Goal: Task Accomplishment & Management: Manage account settings

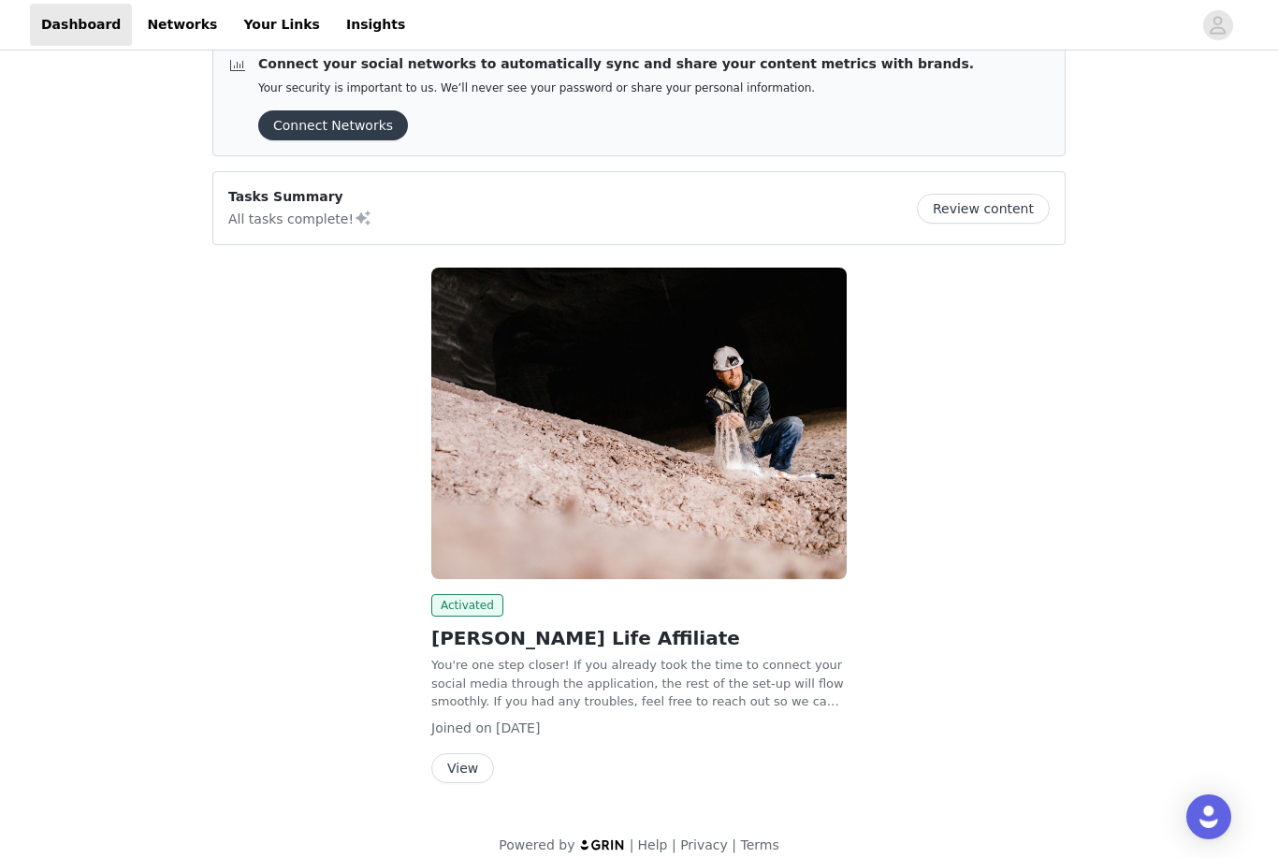
scroll to position [49, 0]
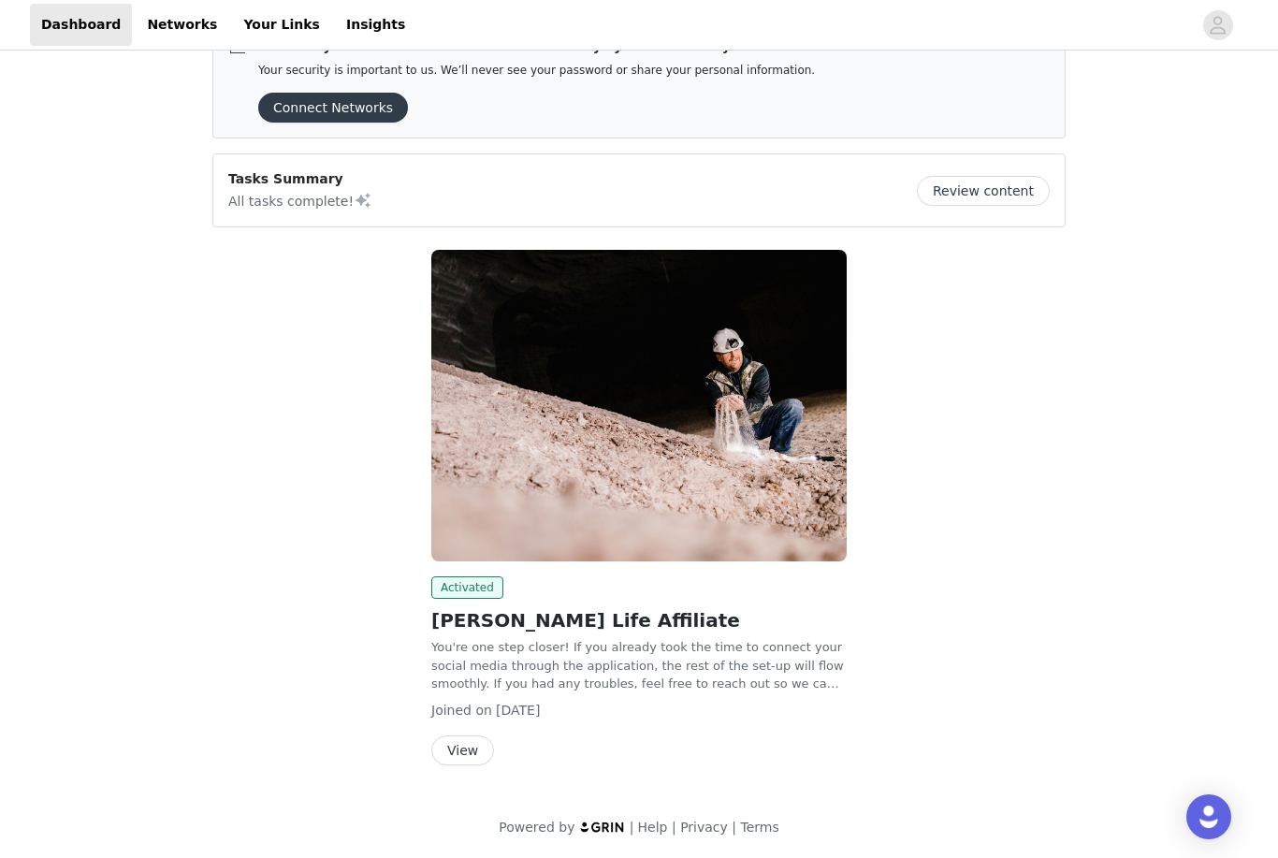
click at [471, 749] on button "View" at bounding box center [462, 751] width 63 height 30
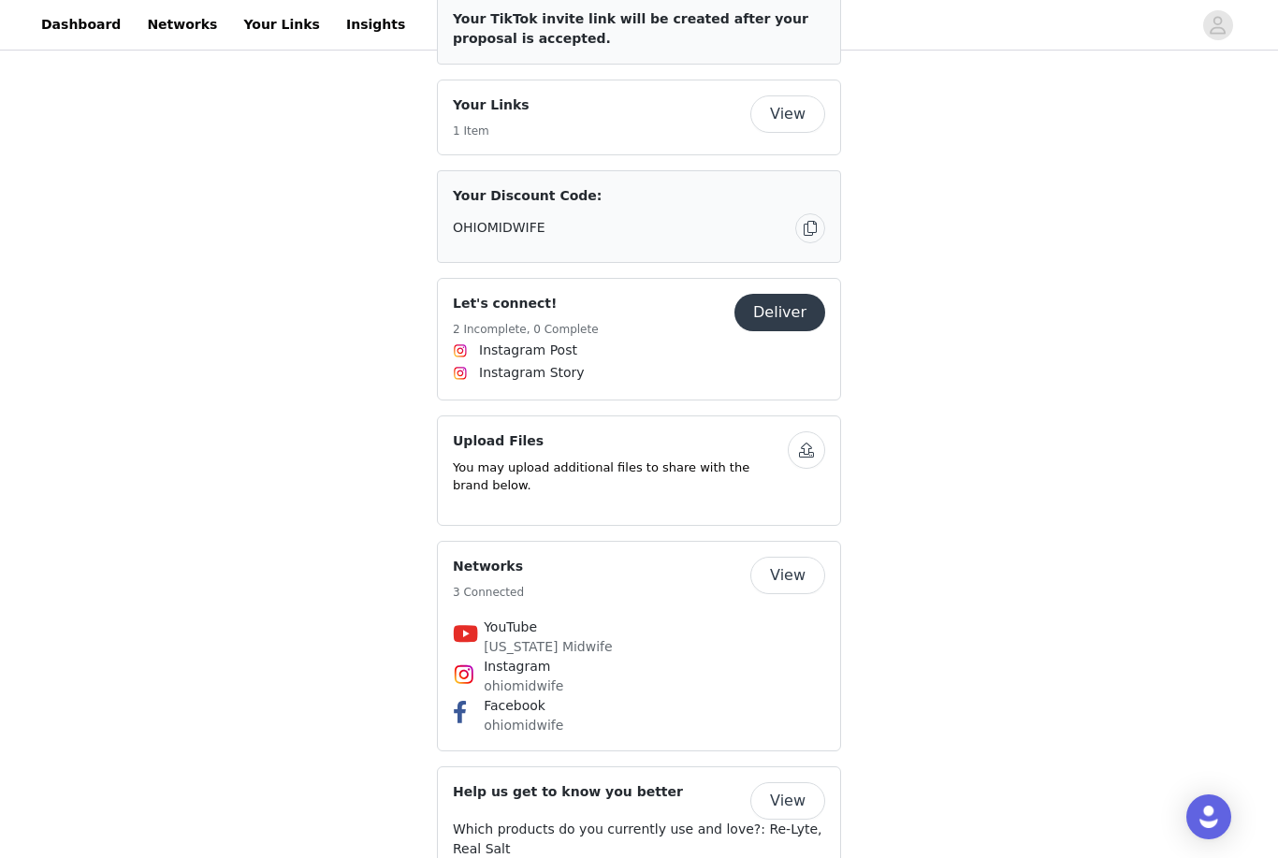
scroll to position [992, 0]
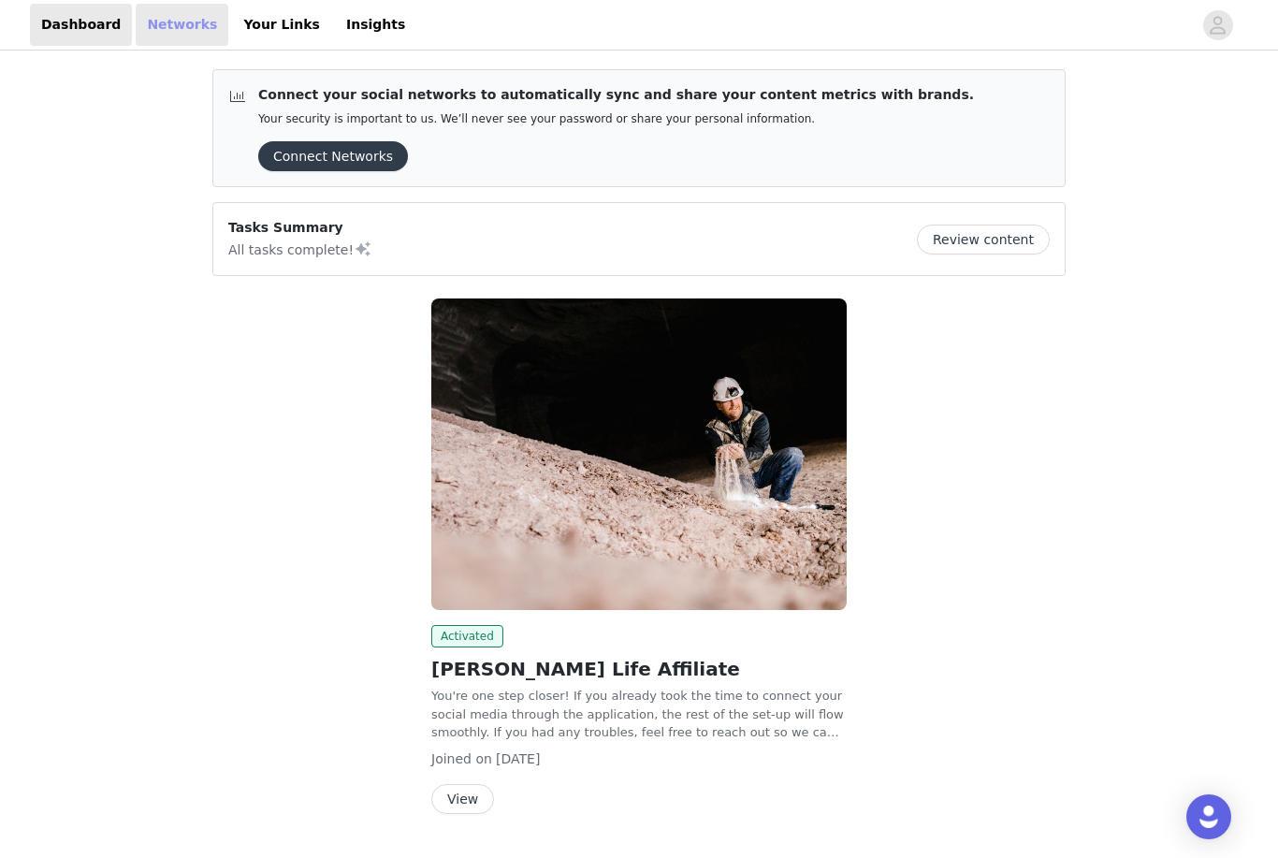
click at [158, 44] on link "Networks" at bounding box center [182, 25] width 93 height 42
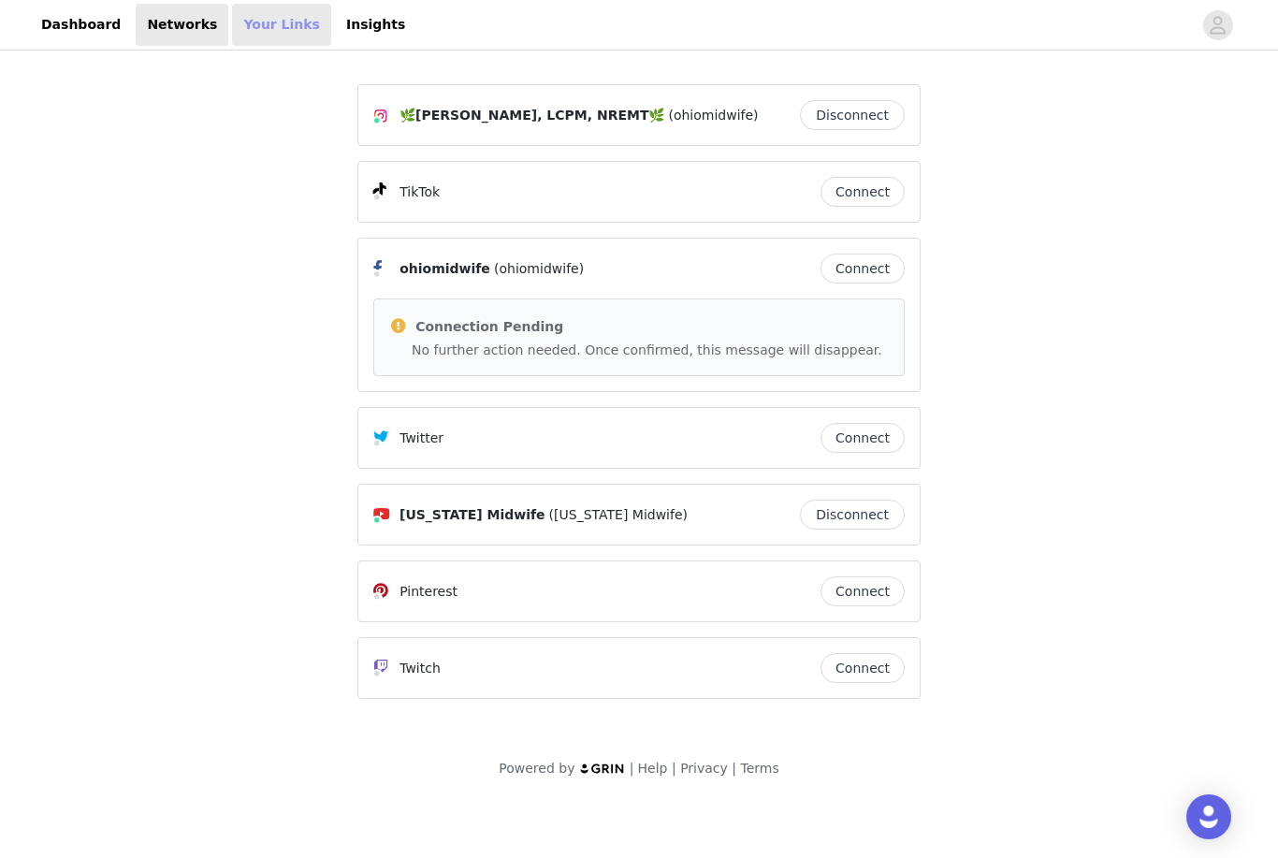
click at [245, 38] on link "Your Links" at bounding box center [281, 25] width 99 height 42
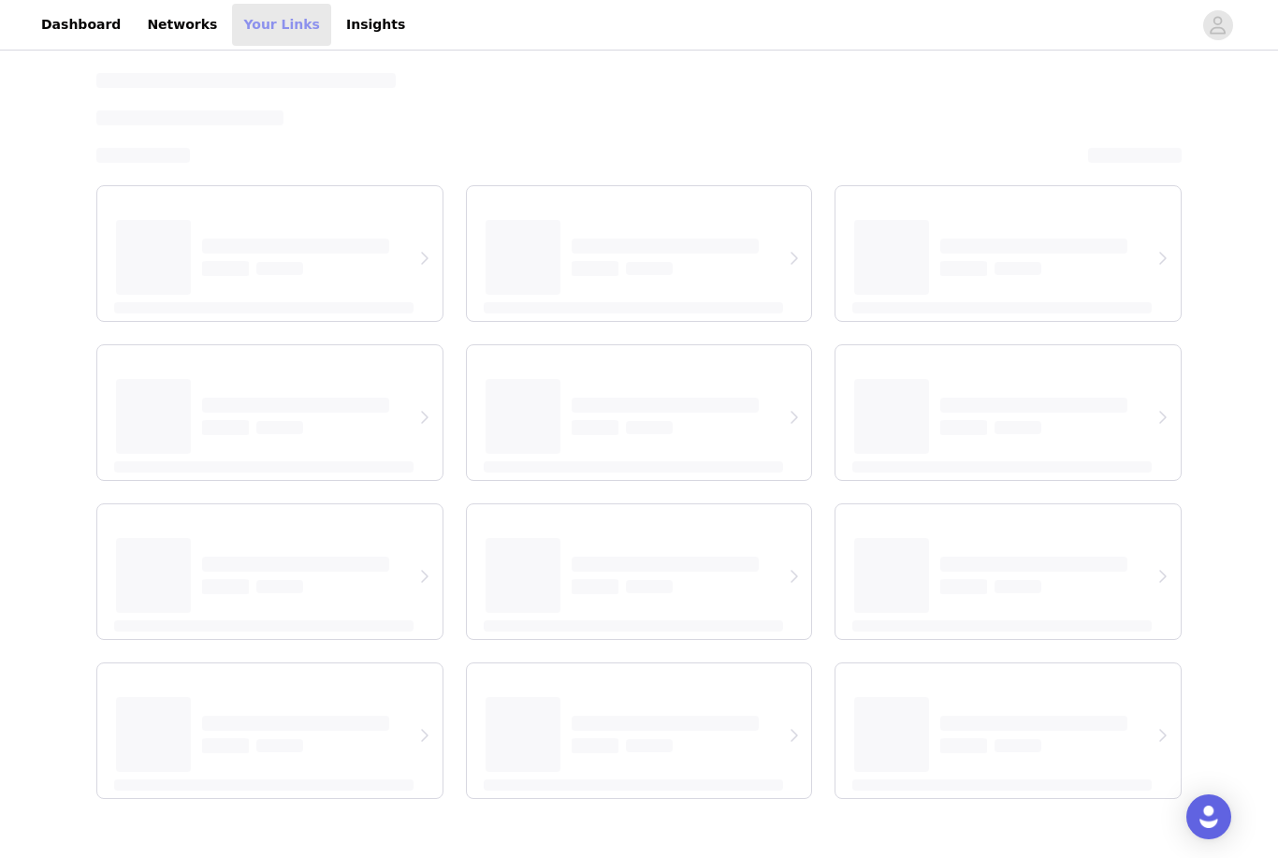
select select "12"
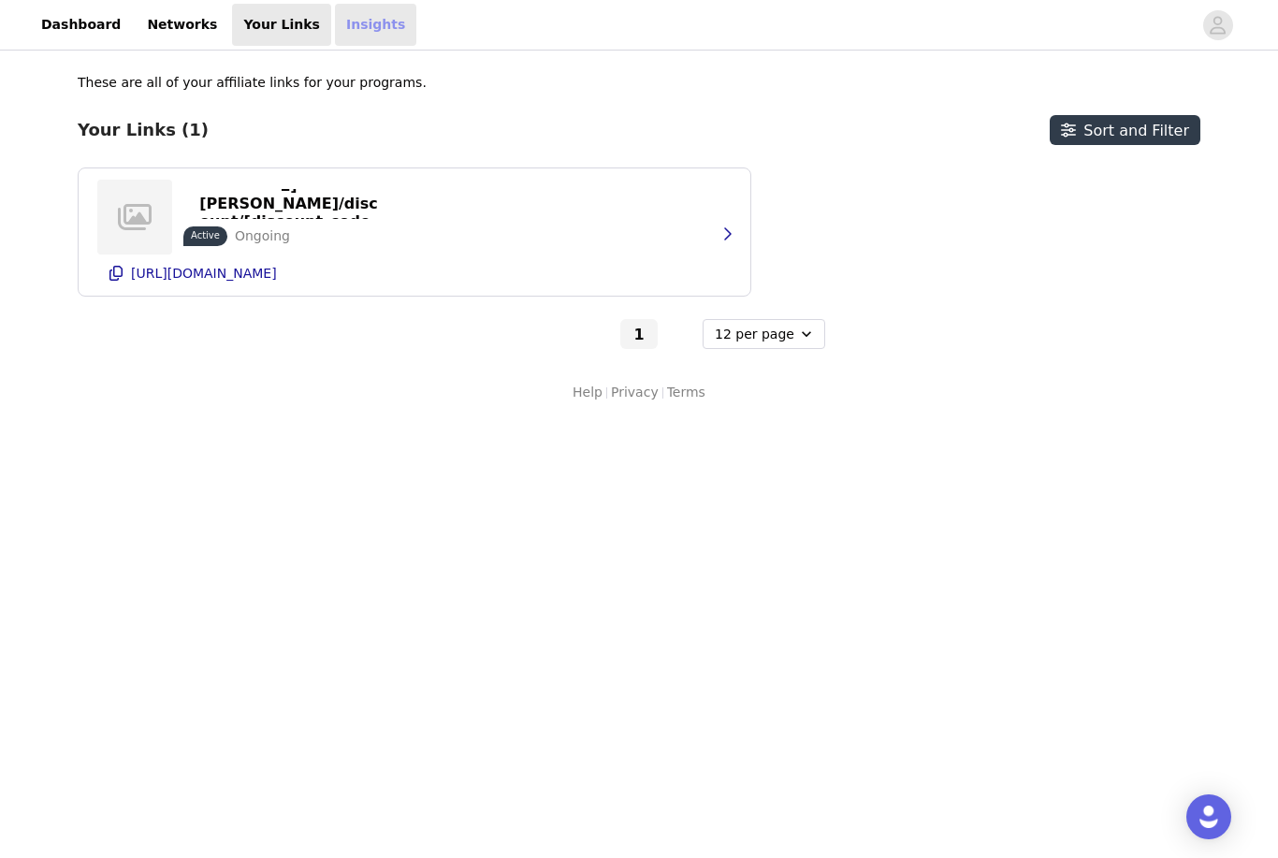
click at [354, 29] on link "Insights" at bounding box center [375, 25] width 81 height 42
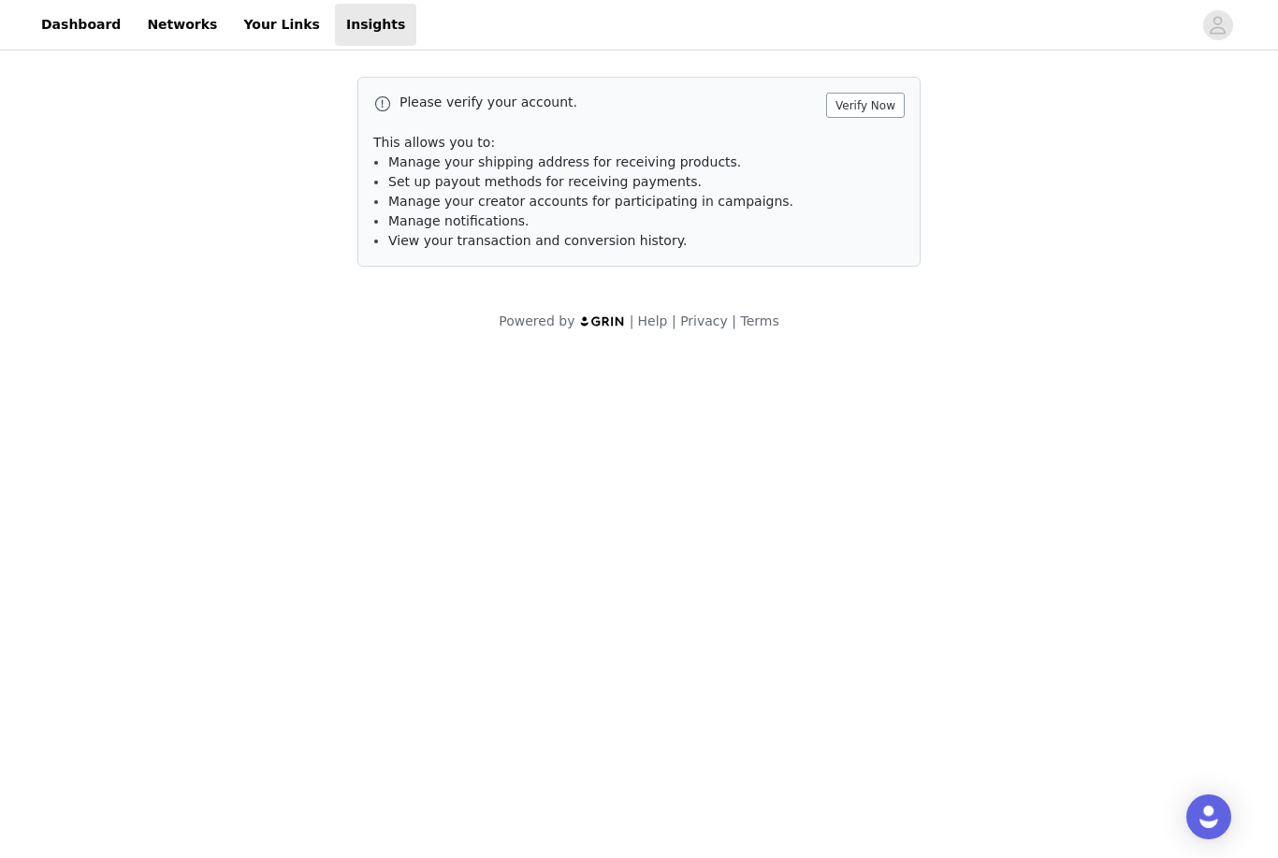
click at [887, 94] on button "Verify Now" at bounding box center [865, 105] width 79 height 25
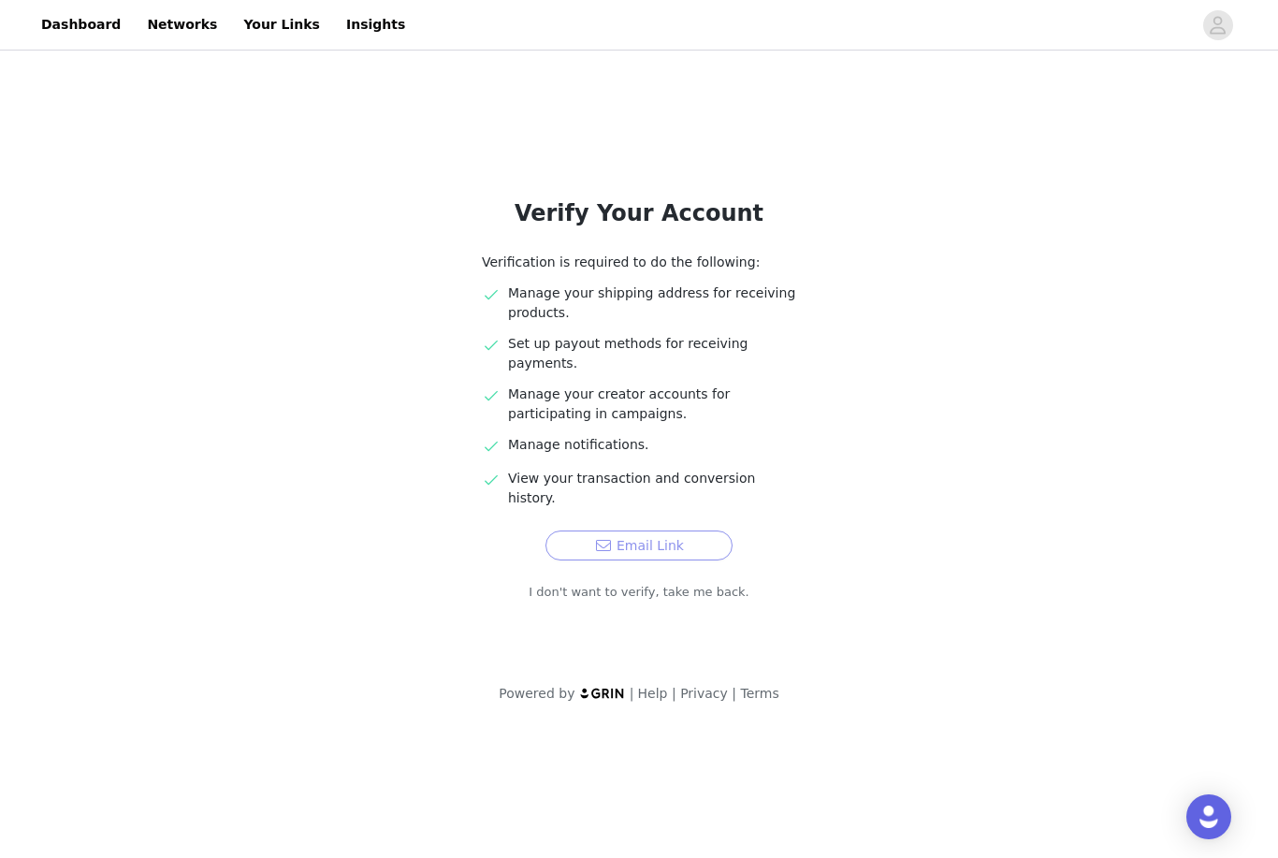
click at [688, 531] on button "Email Link" at bounding box center [639, 546] width 187 height 30
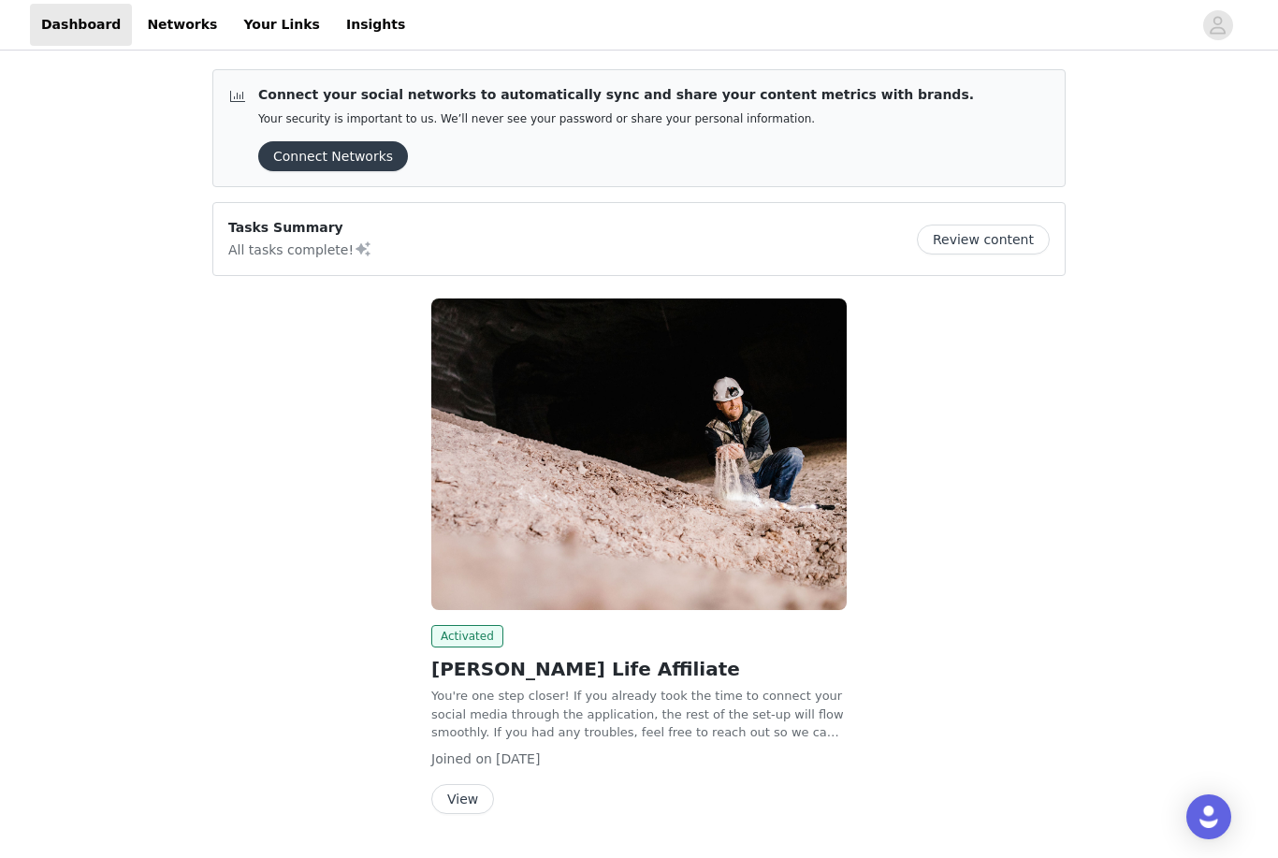
click at [459, 794] on button "View" at bounding box center [462, 799] width 63 height 30
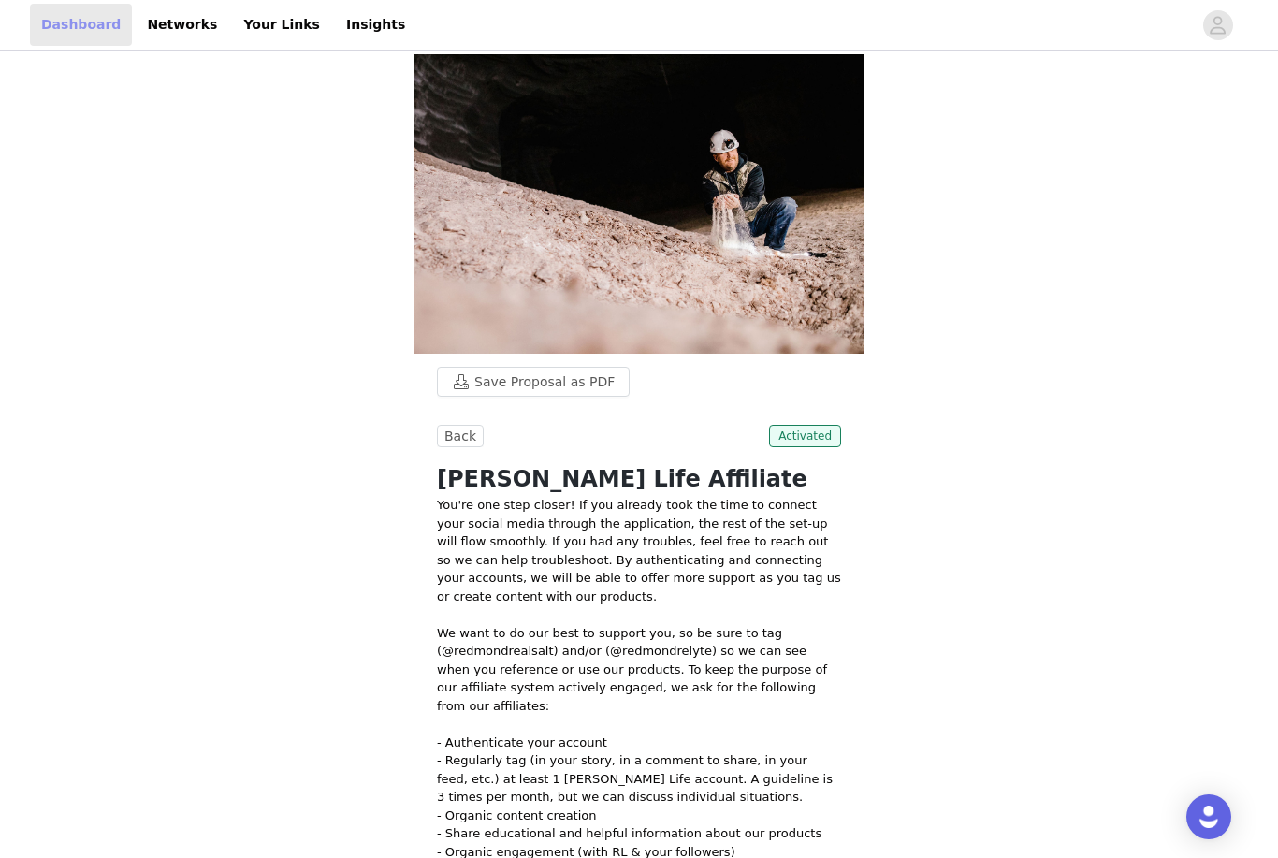
click at [89, 34] on link "Dashboard" at bounding box center [81, 25] width 102 height 42
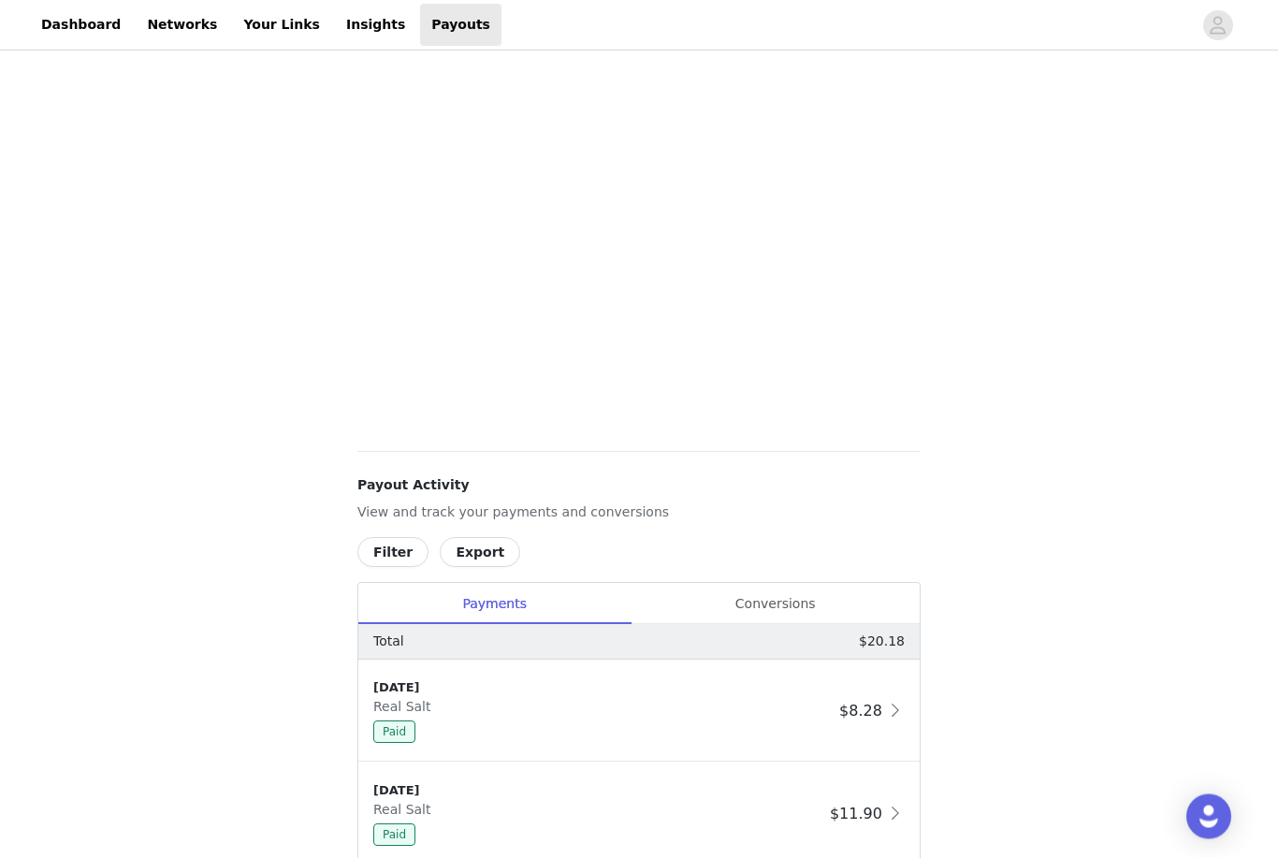
scroll to position [394, 0]
